Goal: Information Seeking & Learning: Learn about a topic

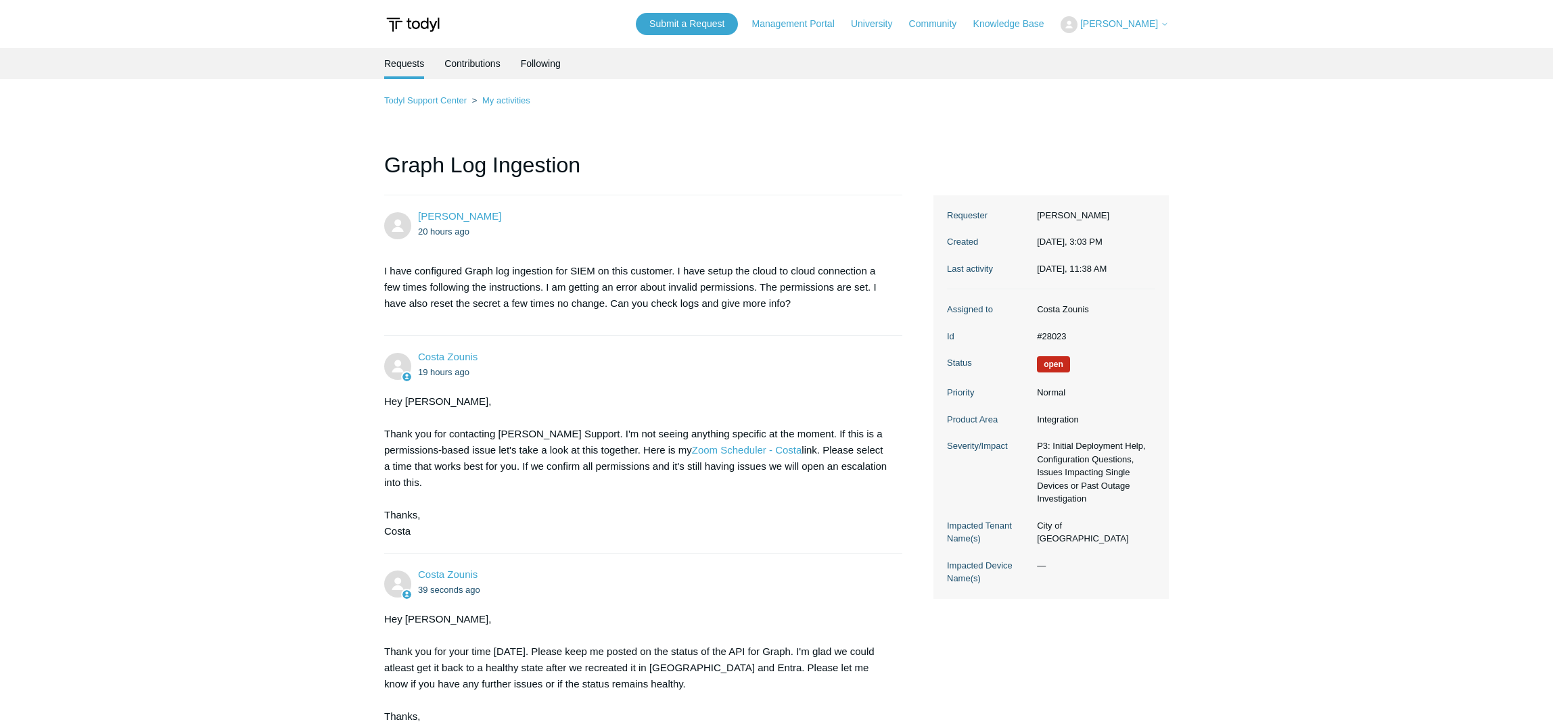
scroll to position [406, 0]
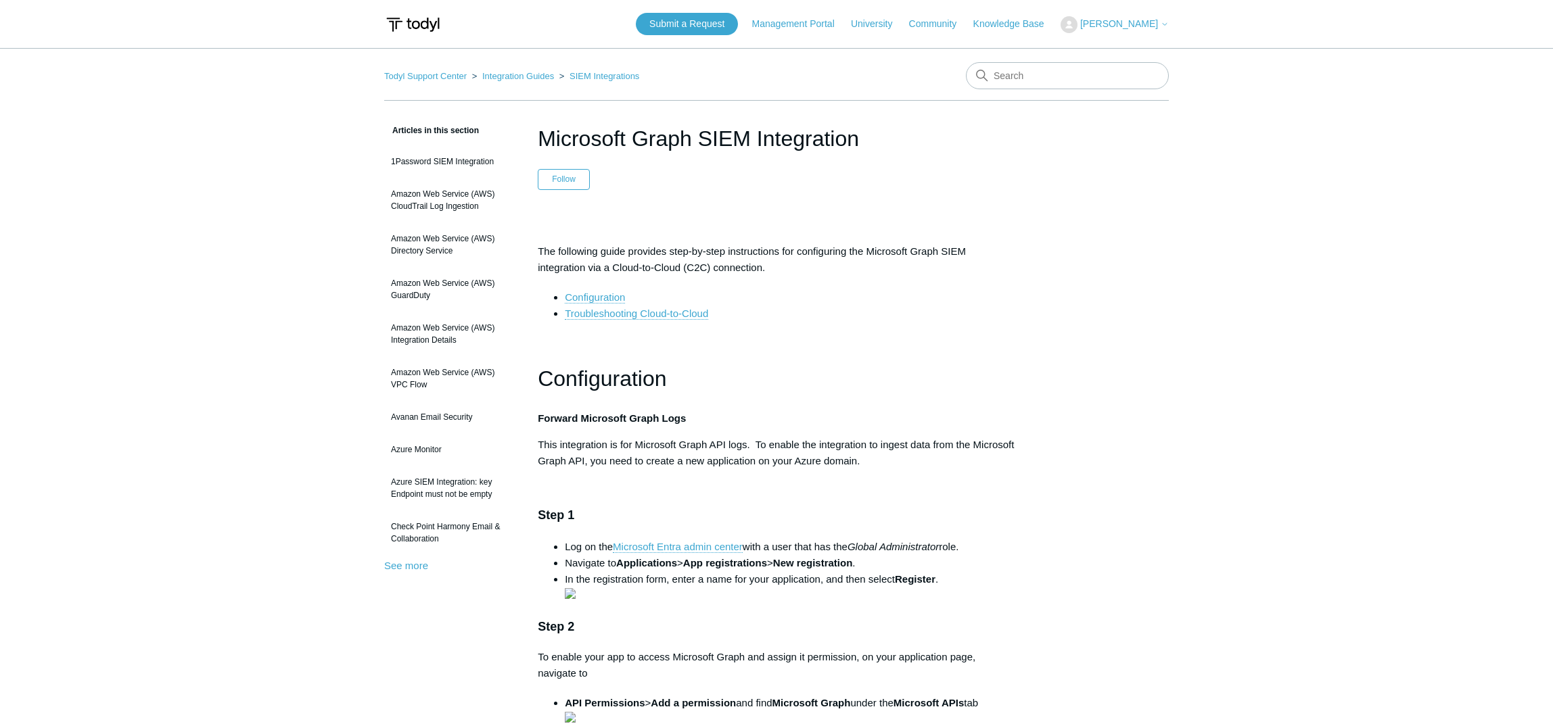
scroll to position [820, 0]
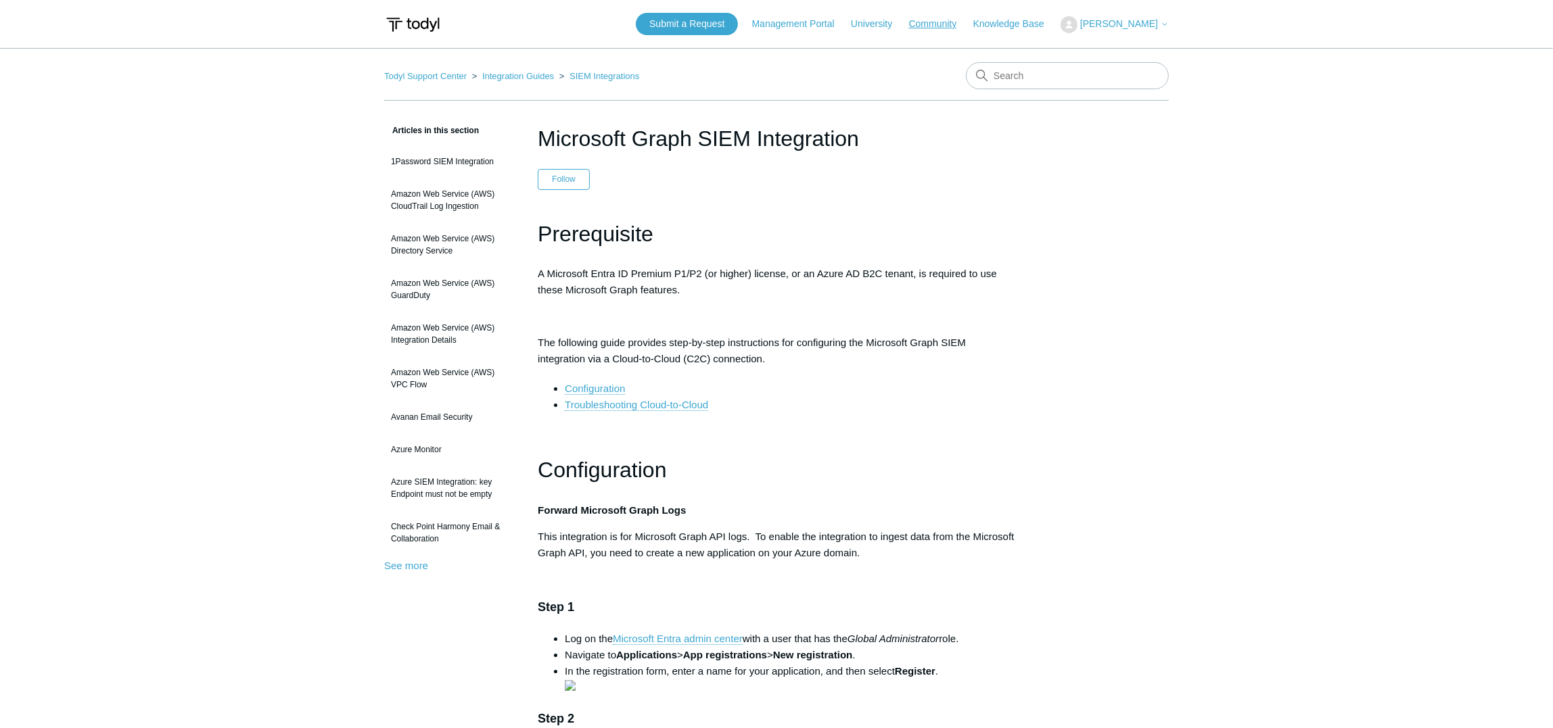
click at [960, 24] on link "Community" at bounding box center [940, 24] width 62 height 14
